Goal: Task Accomplishment & Management: Complete application form

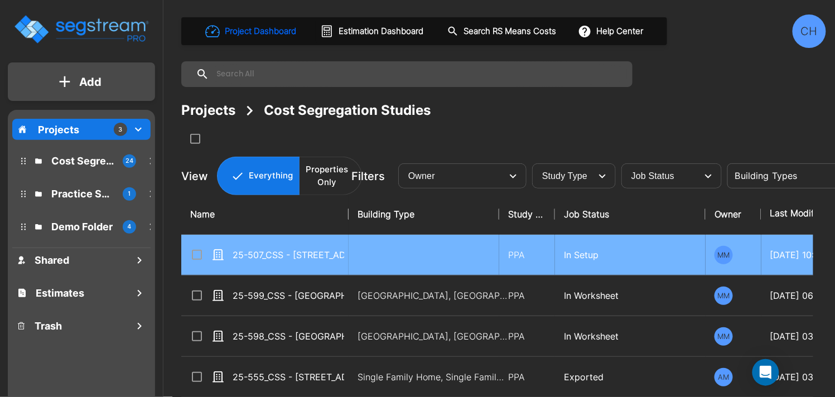
scroll to position [8, 0]
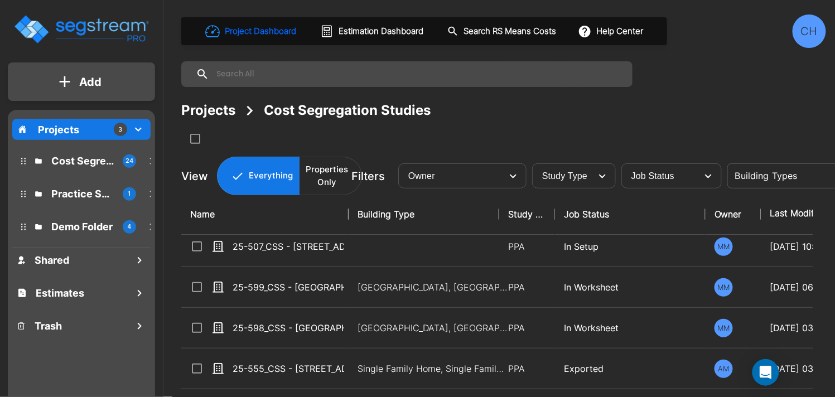
drag, startPoint x: 355, startPoint y: 288, endPoint x: 511, endPoint y: 211, distance: 173.9
click at [355, 288] on td "Motel-Hotel, Motel-Hotel Site" at bounding box center [424, 287] width 151 height 41
checkbox input "true"
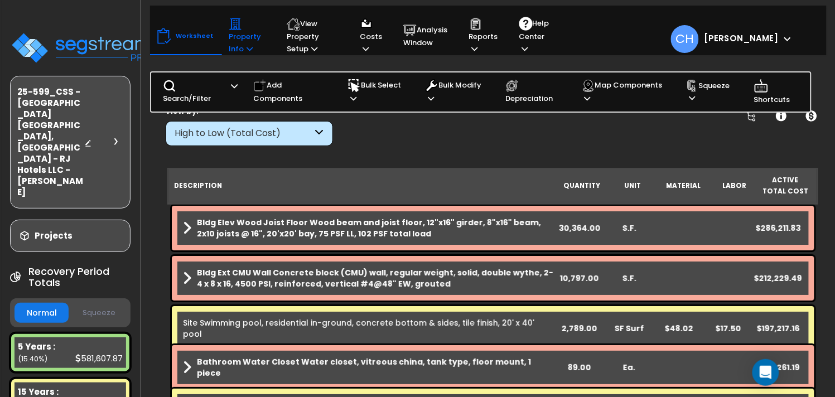
click at [242, 46] on p "Property Info" at bounding box center [247, 36] width 37 height 38
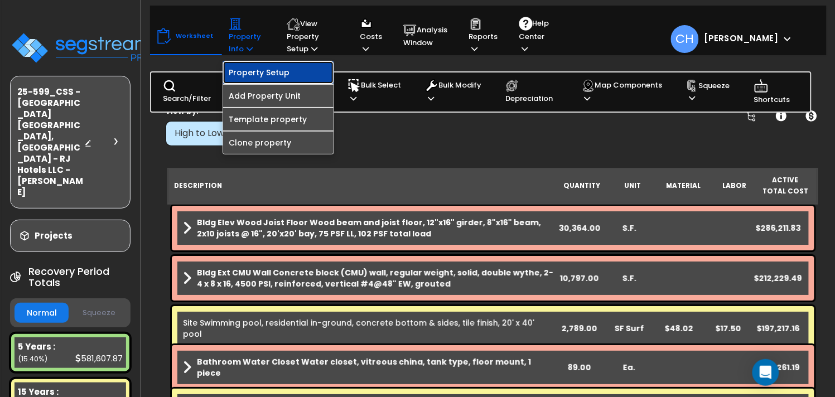
click at [271, 72] on link "Property Setup" at bounding box center [278, 72] width 110 height 22
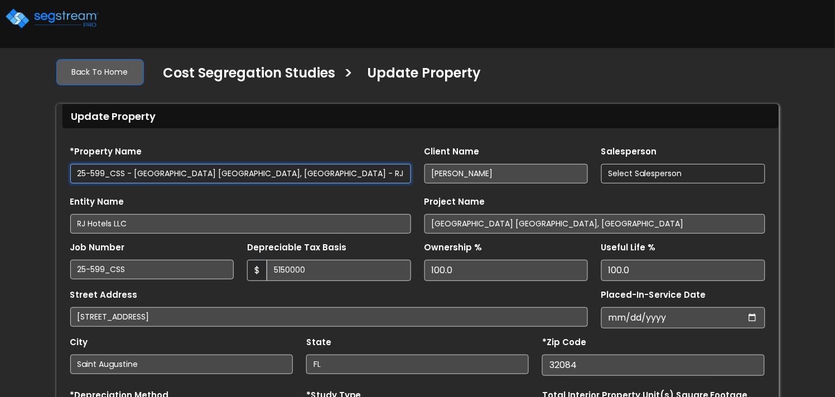
type input "5,150,000"
select select "2024"
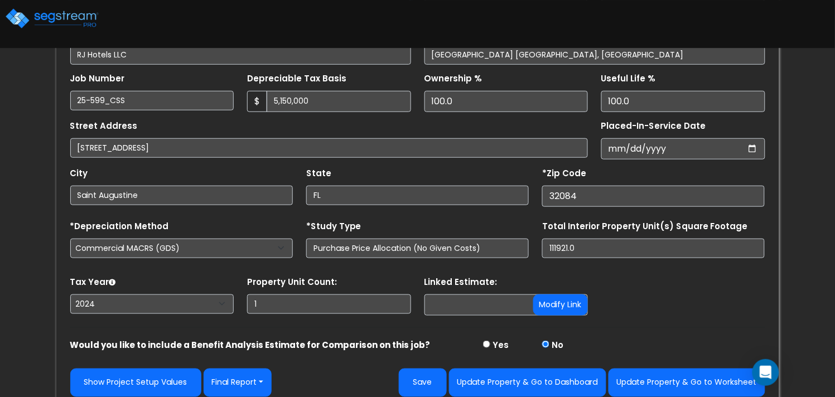
scroll to position [175, 0]
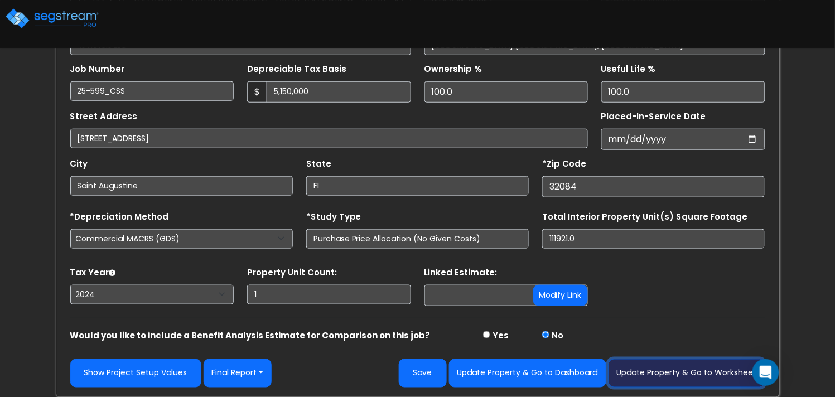
click at [684, 374] on button "Update Property & Go to Worksheet" at bounding box center [687, 373] width 157 height 28
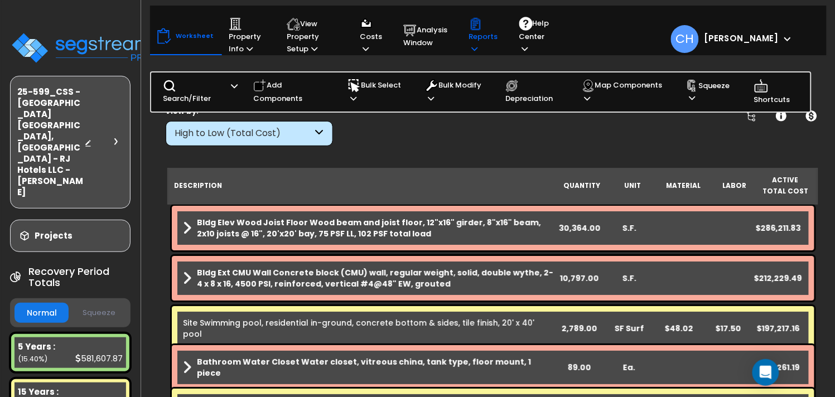
click at [480, 46] on p "Reports" at bounding box center [483, 36] width 29 height 38
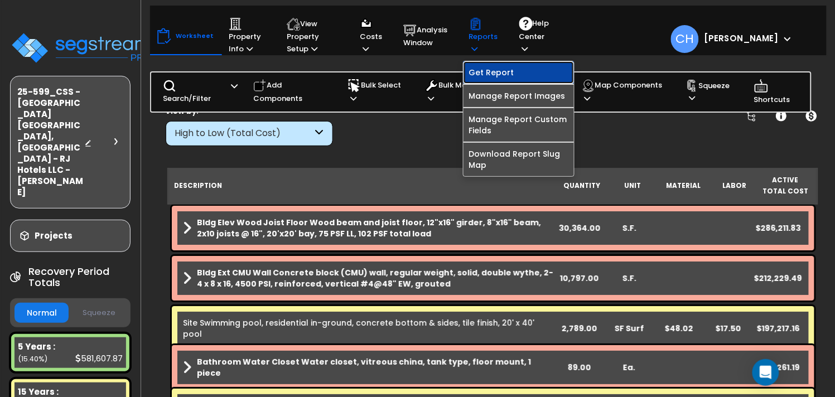
click at [487, 74] on link "Get Report" at bounding box center [519, 72] width 110 height 22
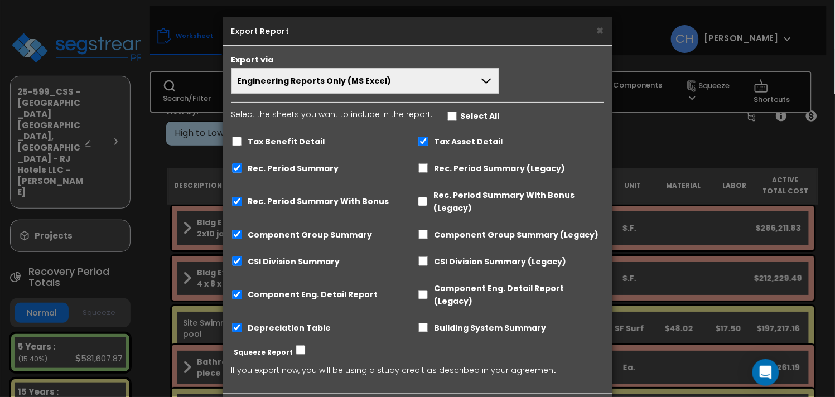
scroll to position [37, 0]
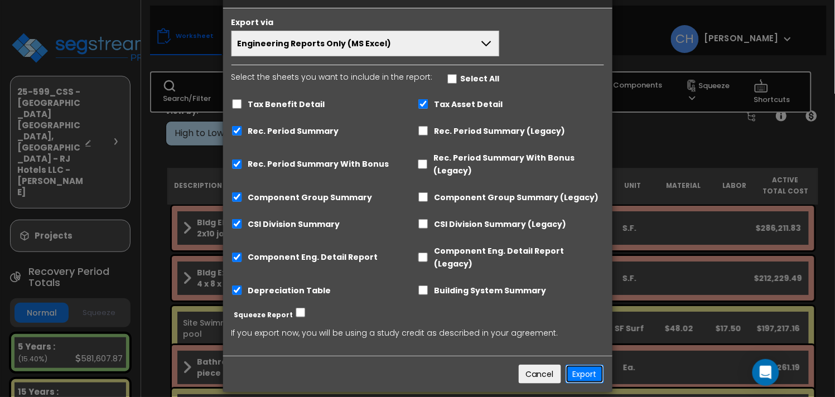
click at [583, 365] on button "Export" at bounding box center [585, 374] width 39 height 19
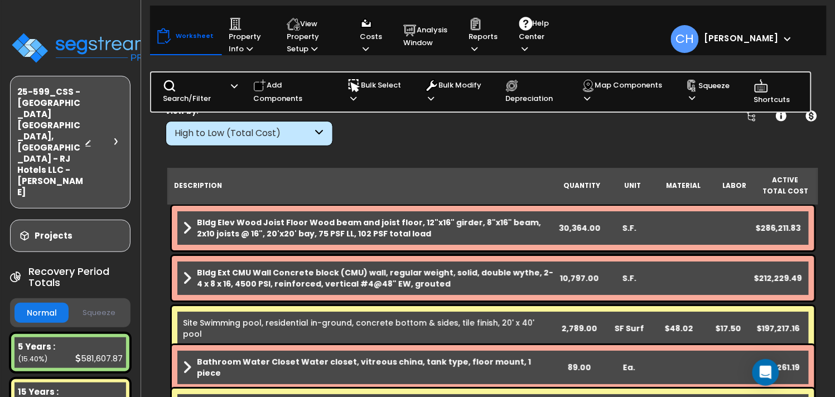
scroll to position [12, 0]
click at [474, 45] on icon at bounding box center [475, 48] width 6 height 7
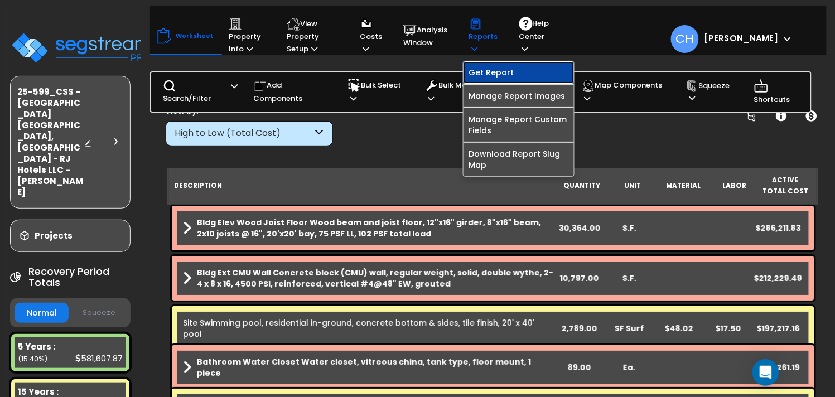
click at [498, 73] on link "Get Report" at bounding box center [519, 72] width 110 height 22
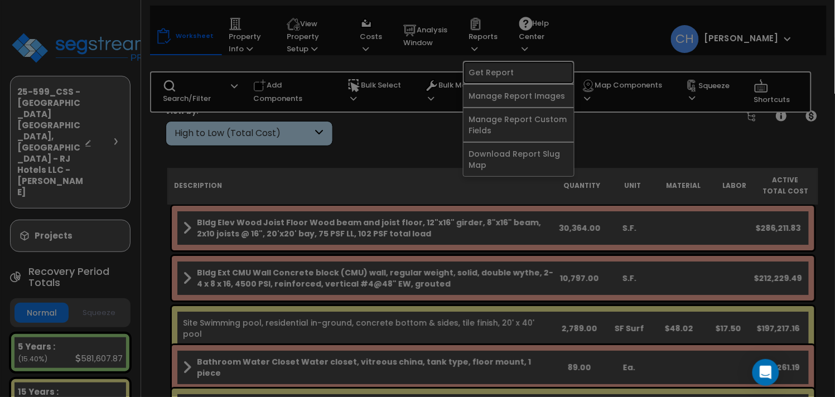
scroll to position [0, 0]
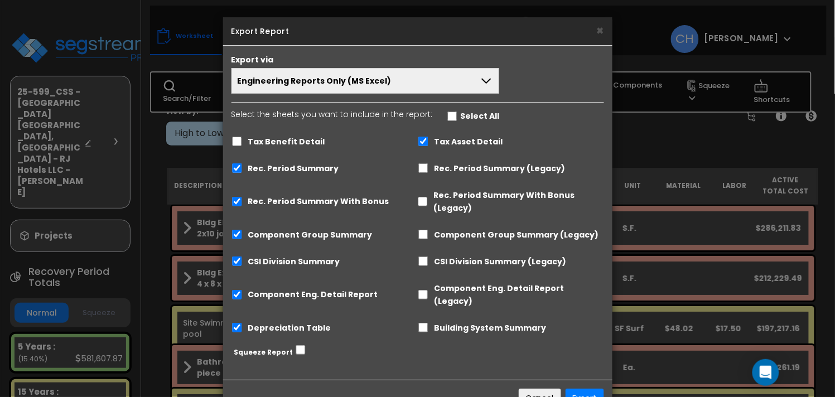
click at [444, 84] on button "Engineering Reports Only (MS Excel)" at bounding box center [366, 81] width 268 height 26
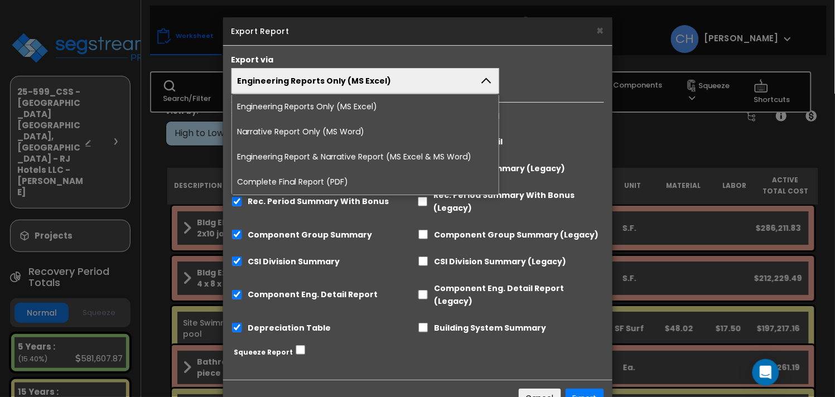
click at [339, 177] on li "Complete Final Report (PDF)" at bounding box center [365, 182] width 267 height 25
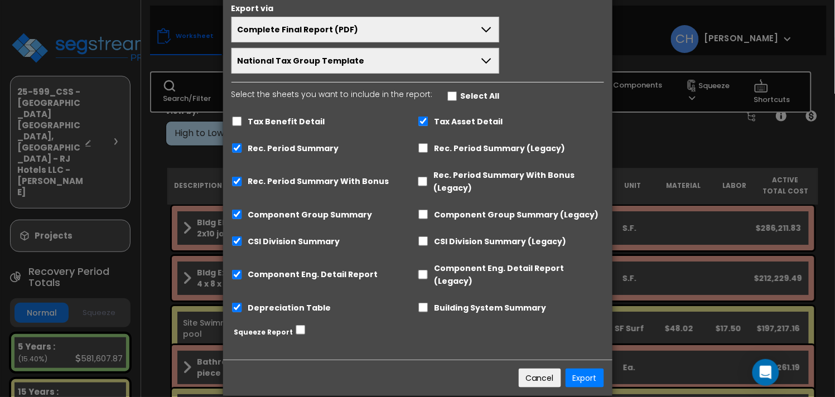
scroll to position [56, 0]
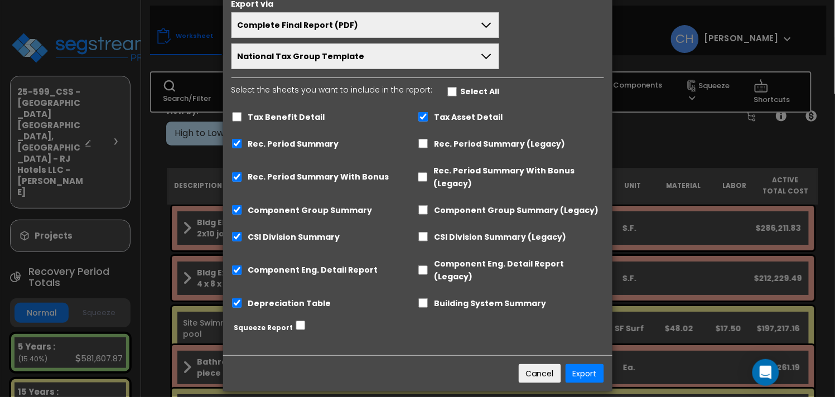
click at [415, 339] on div "Export via Complete Final Report (PDF) Engineering Reports Only (MS Excel) Narr…" at bounding box center [417, 172] width 389 height 365
click at [589, 364] on button "Export" at bounding box center [585, 373] width 39 height 19
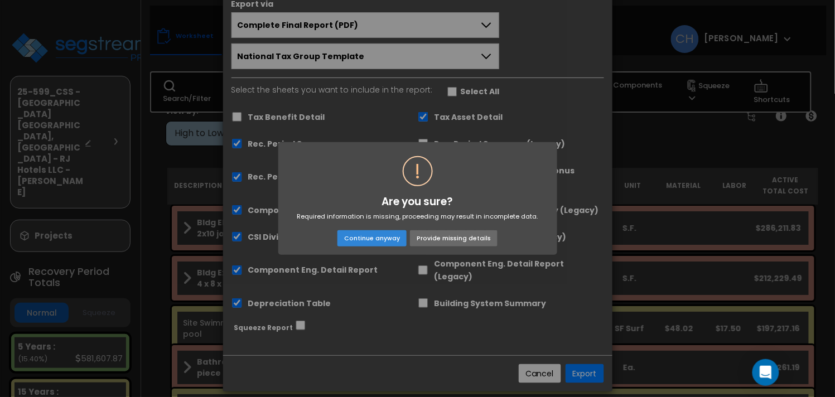
click at [432, 237] on button "Provide missing details" at bounding box center [453, 238] width 87 height 16
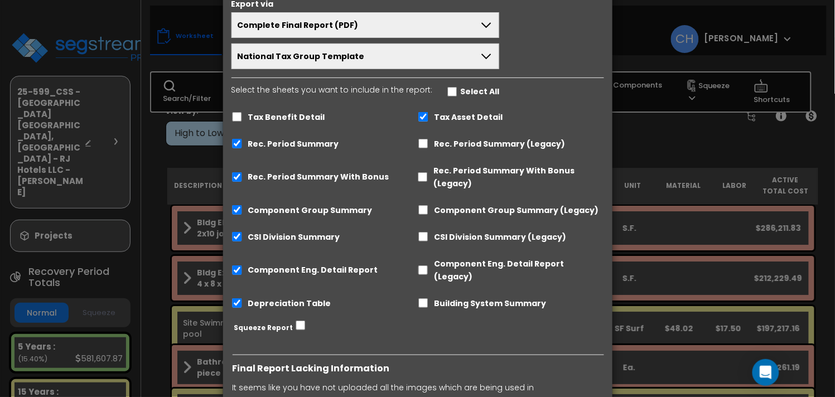
scroll to position [294, 0]
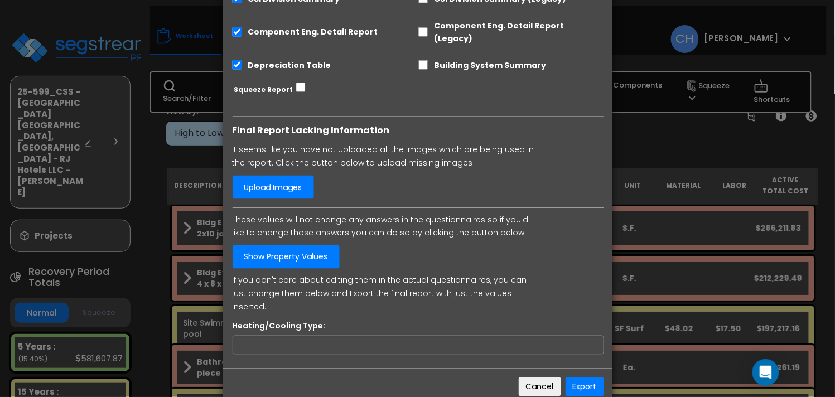
click at [287, 178] on link "Upload Images" at bounding box center [273, 187] width 81 height 23
click at [275, 177] on link "Upload Images" at bounding box center [272, 187] width 81 height 23
click at [311, 249] on link "Show Property Values" at bounding box center [285, 257] width 107 height 23
click at [309, 336] on input "Heating/Cooling Type:" at bounding box center [418, 345] width 372 height 19
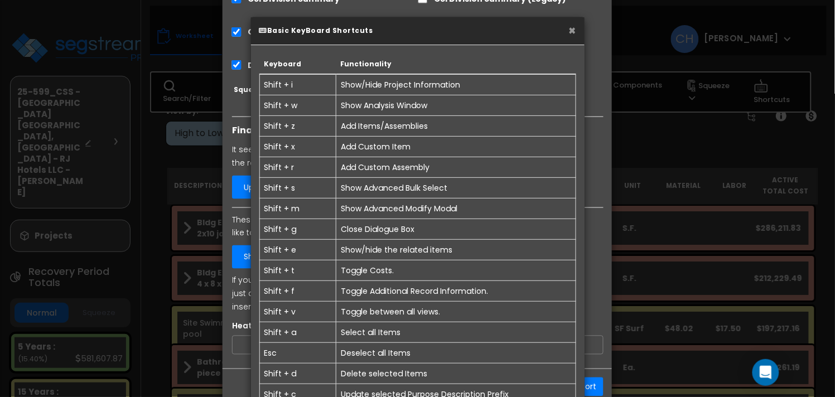
click at [570, 32] on button "×" at bounding box center [572, 31] width 7 height 12
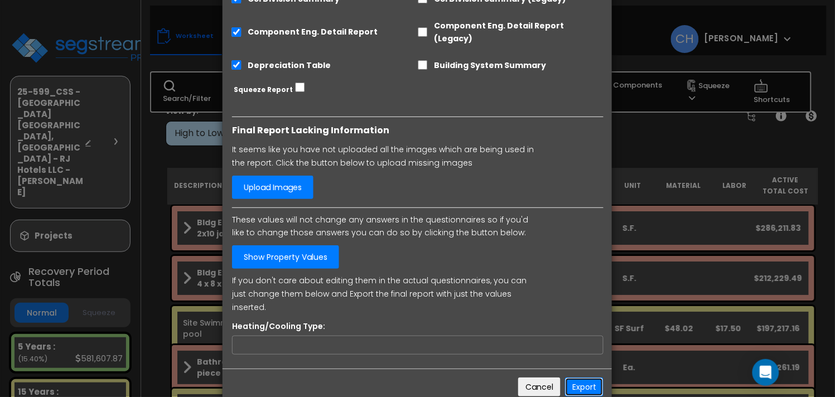
click at [591, 378] on button "Export" at bounding box center [584, 387] width 39 height 19
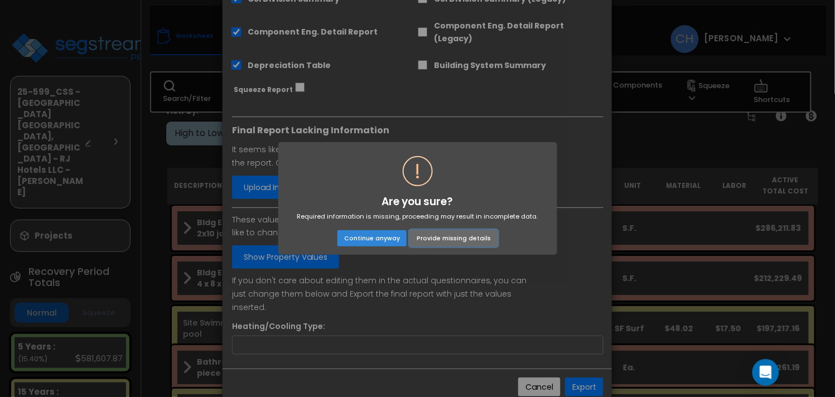
click at [439, 239] on button "Provide missing details" at bounding box center [453, 238] width 87 height 16
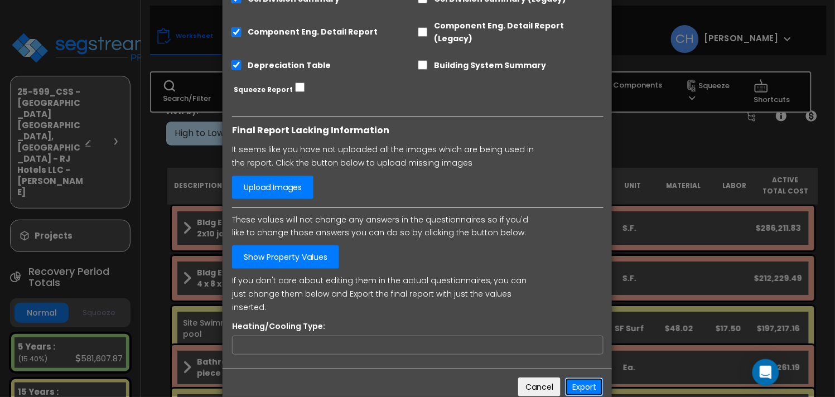
scroll to position [49, 0]
click at [399, 336] on input "Heating/Cooling Type:" at bounding box center [418, 345] width 372 height 19
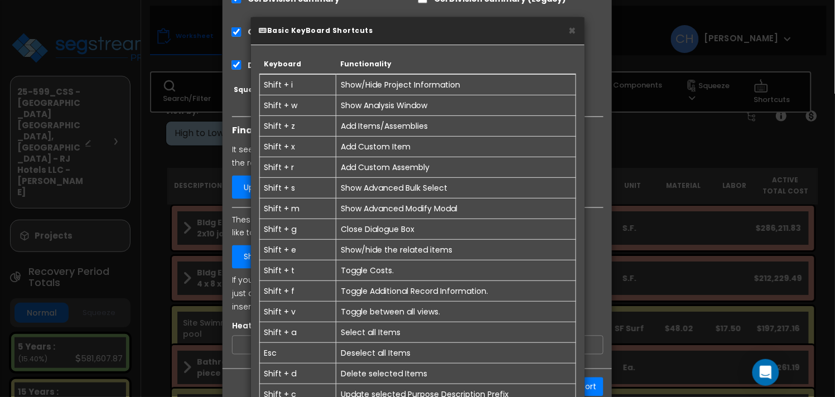
drag, startPoint x: 216, startPoint y: 345, endPoint x: 236, endPoint y: 341, distance: 20.6
click at [216, 345] on div "× Basic KeyBoard Shortcuts Keyboard Functionality Shift + i Show/Hide Project I…" at bounding box center [417, 198] width 835 height 397
click at [244, 340] on div "× Basic KeyBoard Shortcuts Keyboard Functionality Shift + i Show/Hide Project I…" at bounding box center [417, 198] width 835 height 397
click at [249, 321] on div "× Basic KeyBoard Shortcuts Keyboard Functionality Shift + i Show/Hide Project I…" at bounding box center [417, 198] width 835 height 397
click at [247, 321] on div "× Basic KeyBoard Shortcuts Keyboard Functionality Shift + i Show/Hide Project I…" at bounding box center [417, 198] width 835 height 397
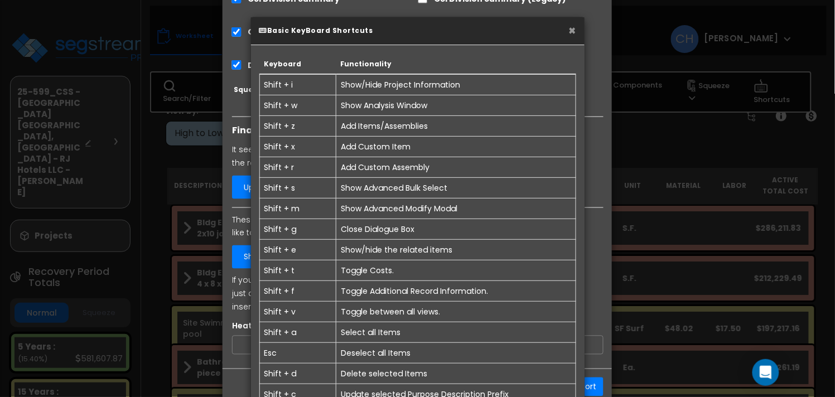
click at [570, 30] on button "×" at bounding box center [572, 31] width 7 height 12
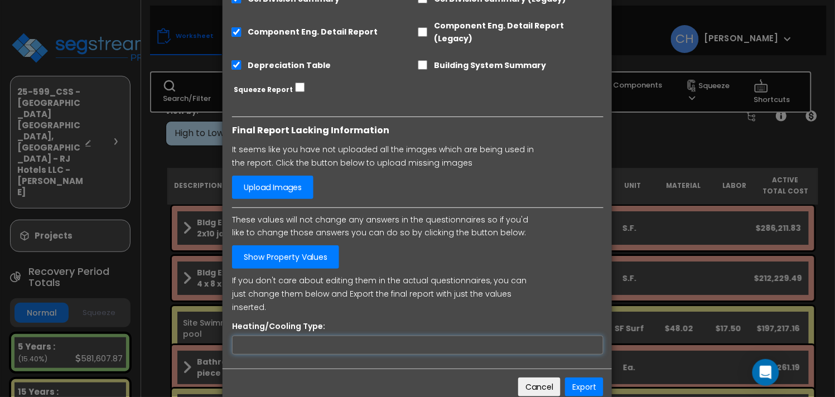
click at [300, 336] on input "Heating/Cooling Type:" at bounding box center [418, 345] width 372 height 19
type input "hvac"
click at [580, 378] on button "Export" at bounding box center [584, 387] width 39 height 19
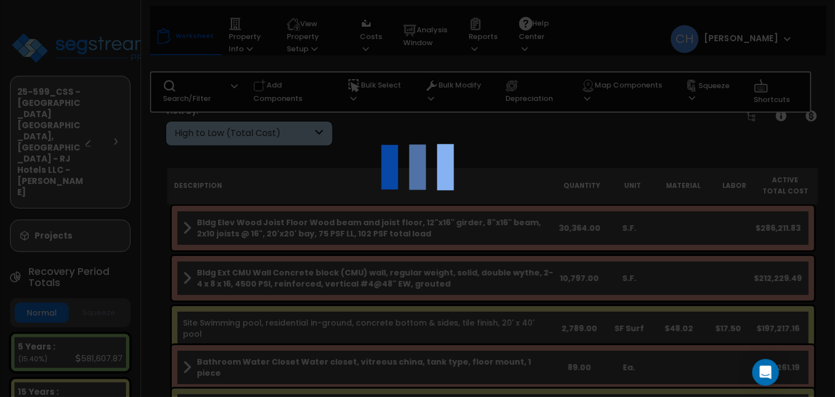
scroll to position [45, 0]
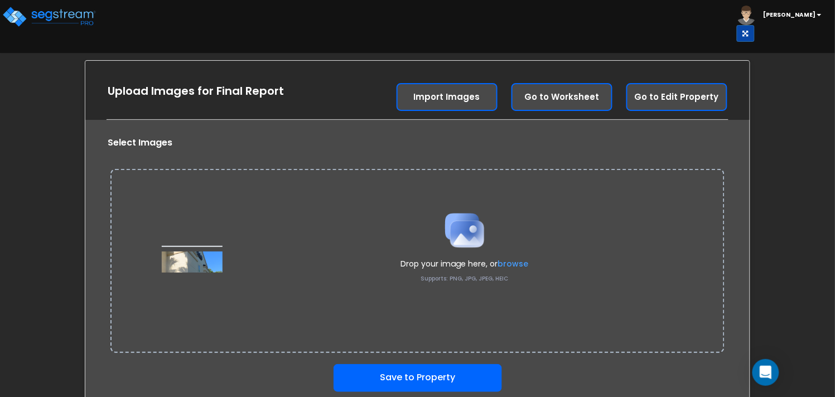
scroll to position [1, 0]
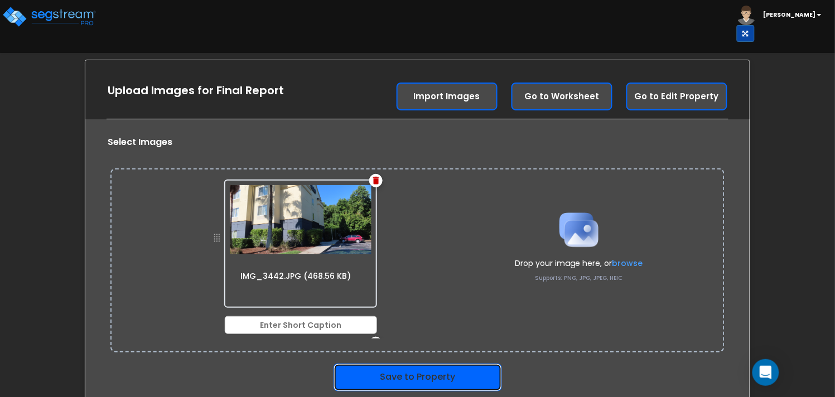
click at [442, 379] on button "Save to Property" at bounding box center [418, 378] width 169 height 28
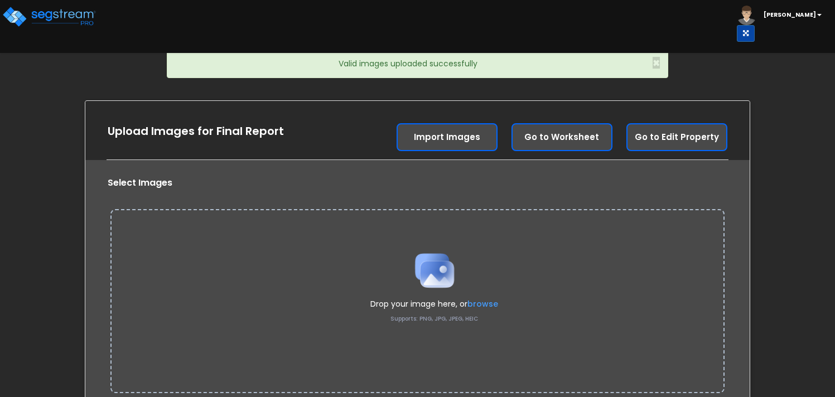
scroll to position [41, 0]
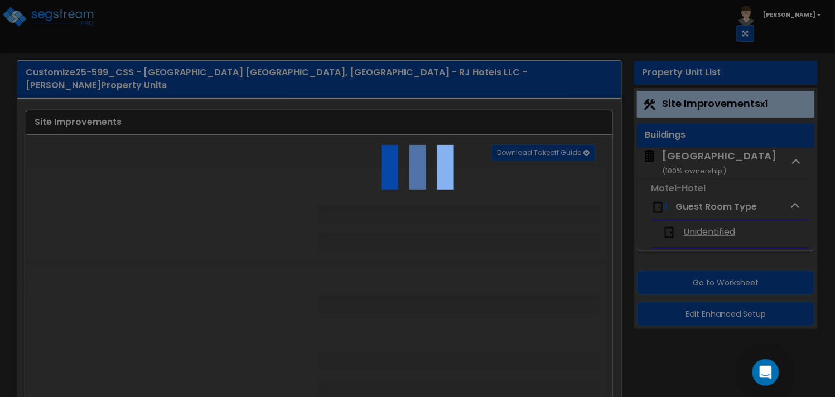
select select "2"
type input "111921"
radio input "true"
type input "12"
select select "2"
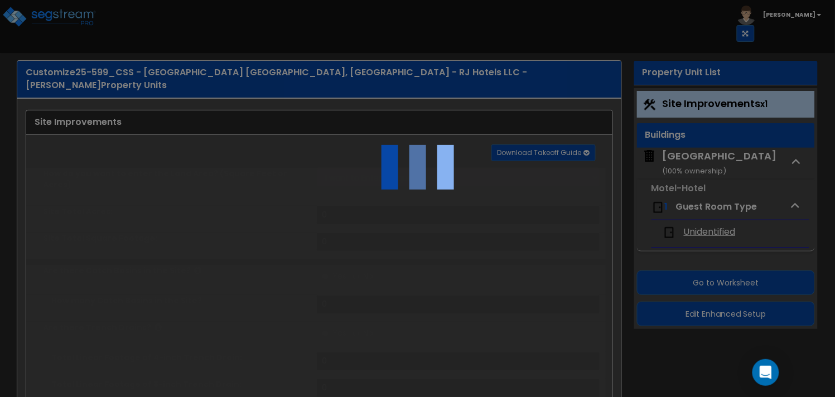
type input "45886"
select select "2"
type input "1250"
radio input "true"
type input "8"
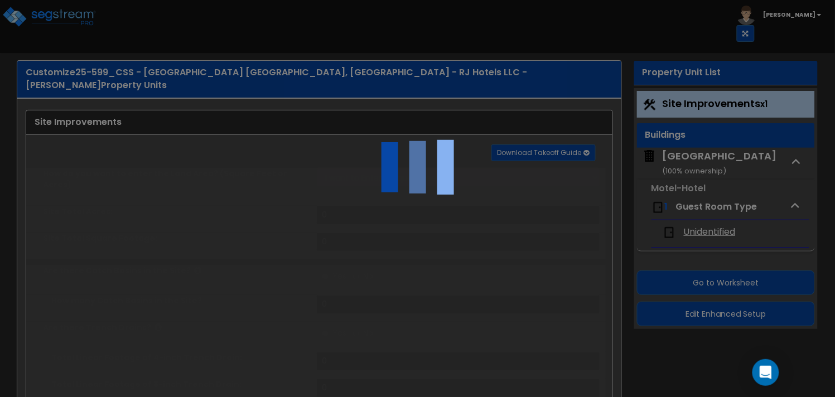
radio input "true"
select select "1"
type input "2407"
radio input "true"
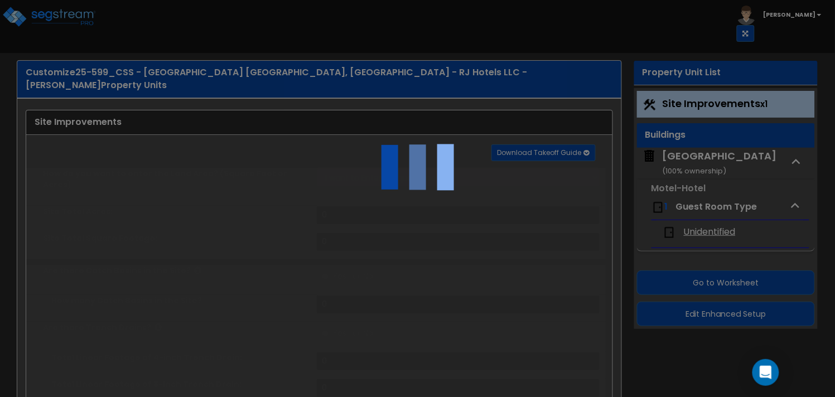
type input "8"
radio input "true"
select select "1"
type input "99"
radio input "true"
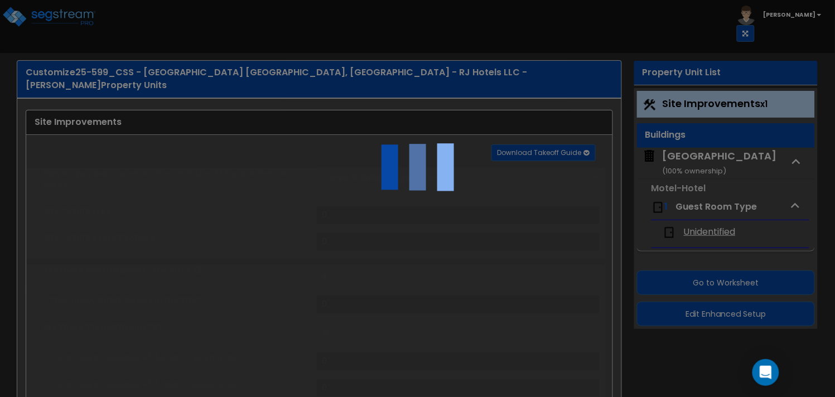
type input "18"
radio input "true"
type input "250"
radio input "true"
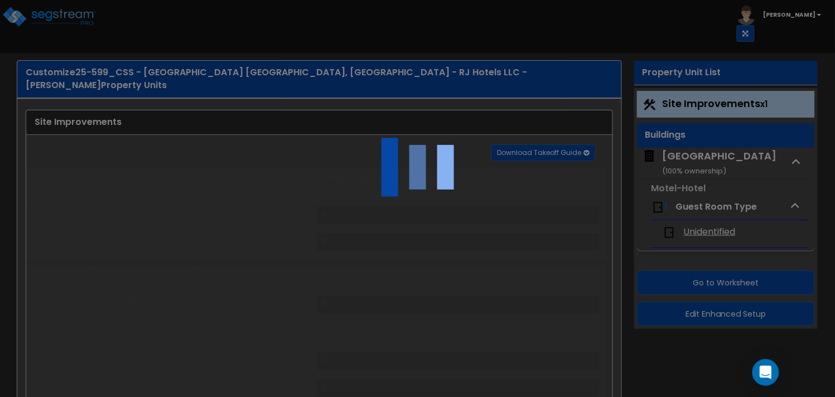
radio input "true"
select select "1"
type input "0.15"
radio input "true"
select select "2"
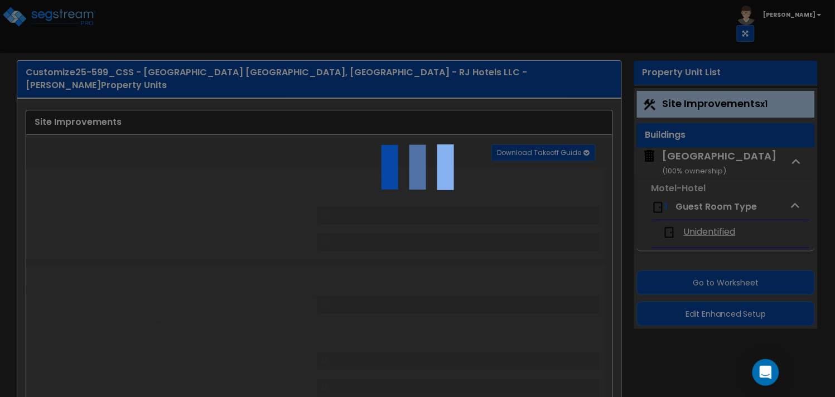
select select "2"
type input "12"
select select "5"
type input "8"
select select "2"
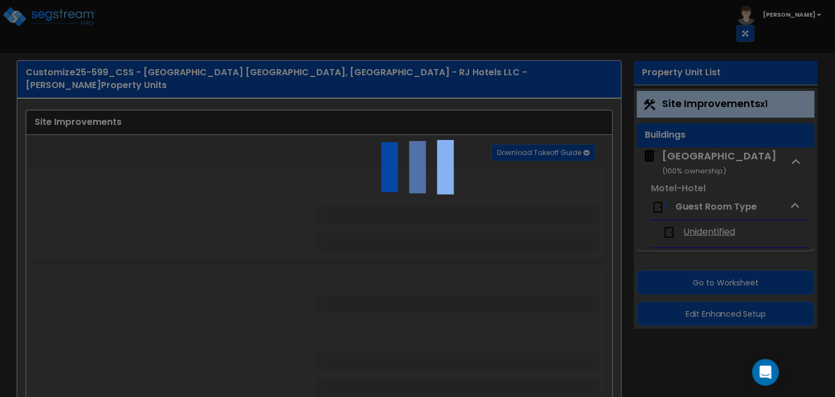
select select "4"
type input "8"
select select "9"
type input "10"
radio input "true"
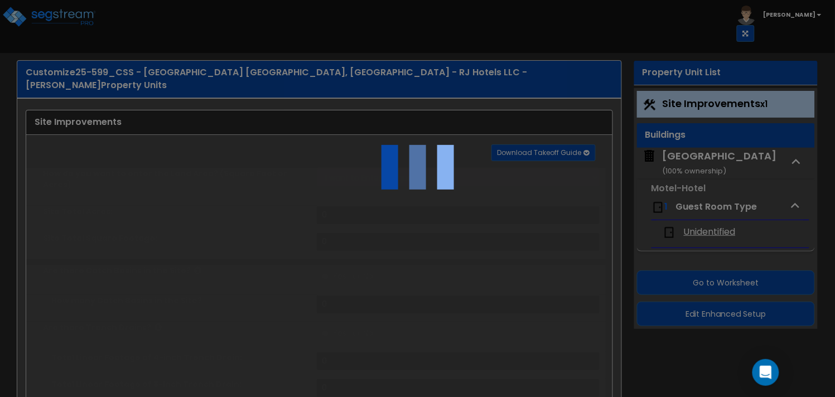
select select "3"
type input "2446"
type input "1914"
type input "5"
select select "1"
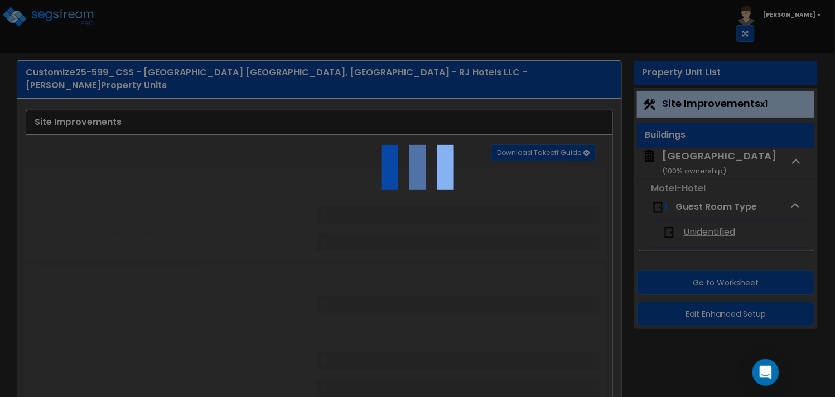
radio input "true"
select select "1"
select select "2"
radio input "true"
select select "1"
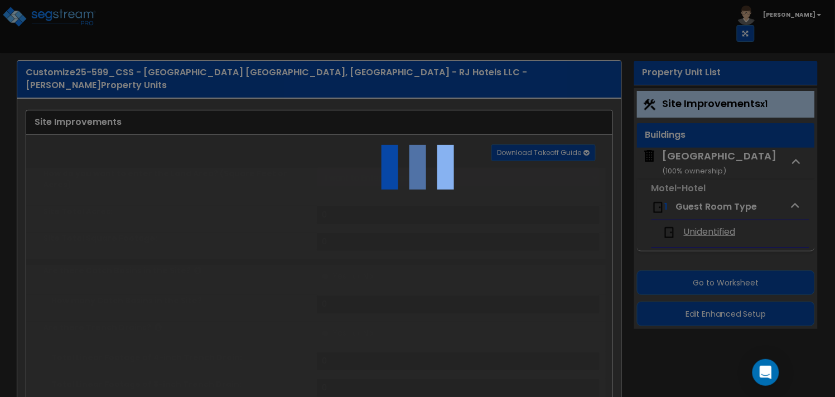
type input "20"
select select "4"
type input "1"
select select "1"
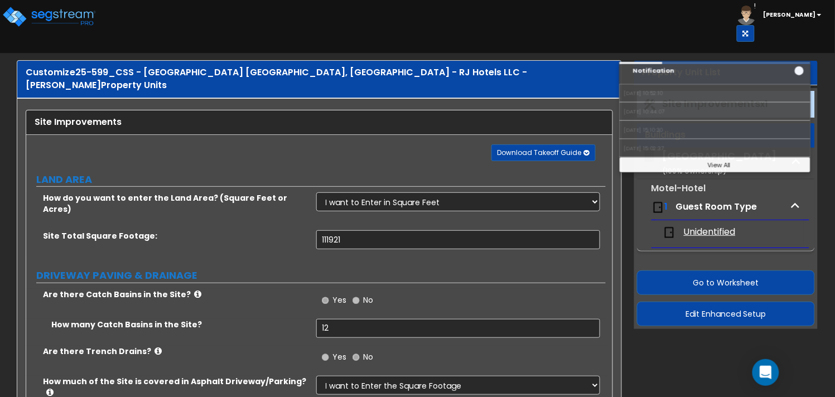
click at [454, 26] on div "Toggle navigation ! [PERSON_NAME] x" at bounding box center [417, 21] width 835 height 42
click at [795, 66] on div "x" at bounding box center [799, 70] width 9 height 9
